Goal: Check status: Check status

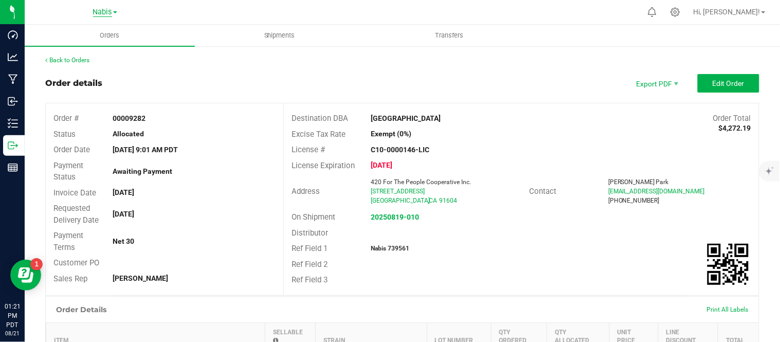
click at [104, 13] on span "Nabis" at bounding box center [102, 12] width 19 height 9
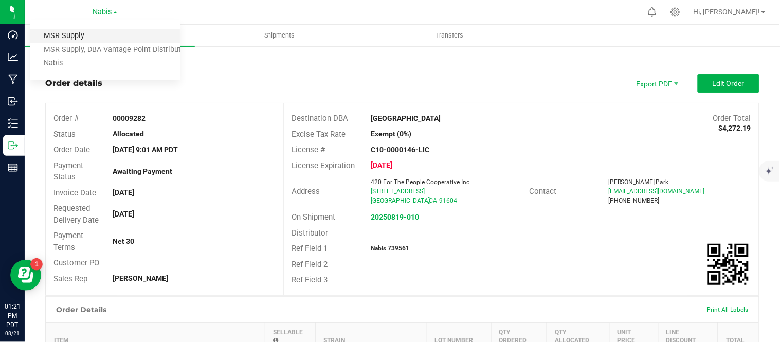
click at [91, 36] on link "MSR Supply" at bounding box center [105, 36] width 150 height 14
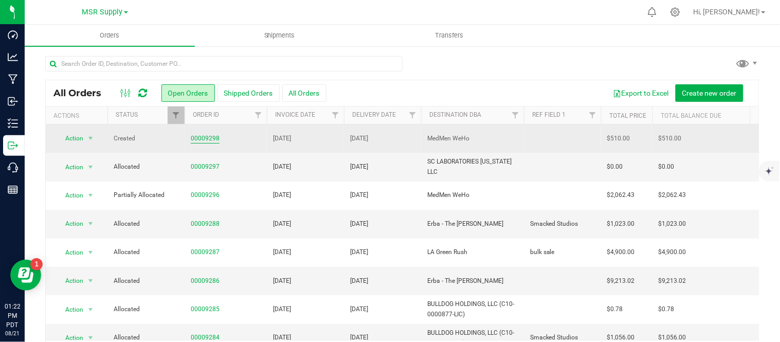
click at [202, 142] on link "00009298" at bounding box center [205, 139] width 29 height 10
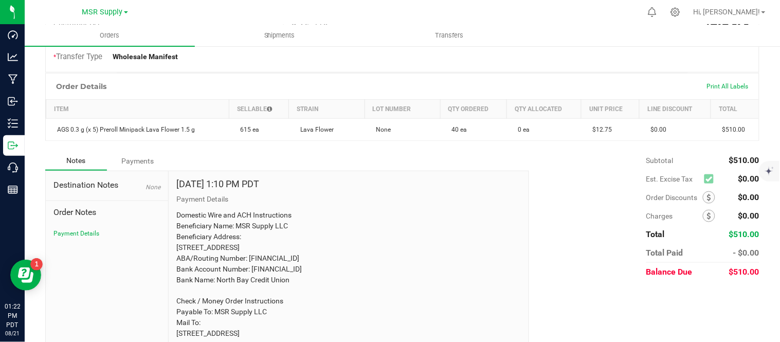
scroll to position [238, 0]
